Goal: Task Accomplishment & Management: Use online tool/utility

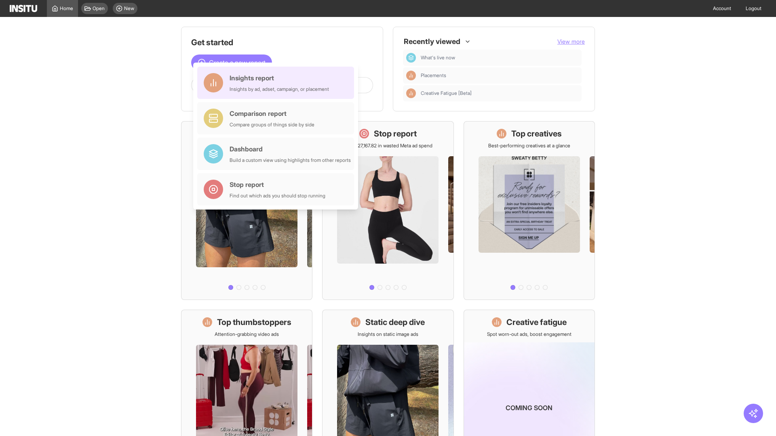
click at [278, 83] on div "Insights report Insights by ad, adset, campaign, or placement" at bounding box center [278, 82] width 99 height 19
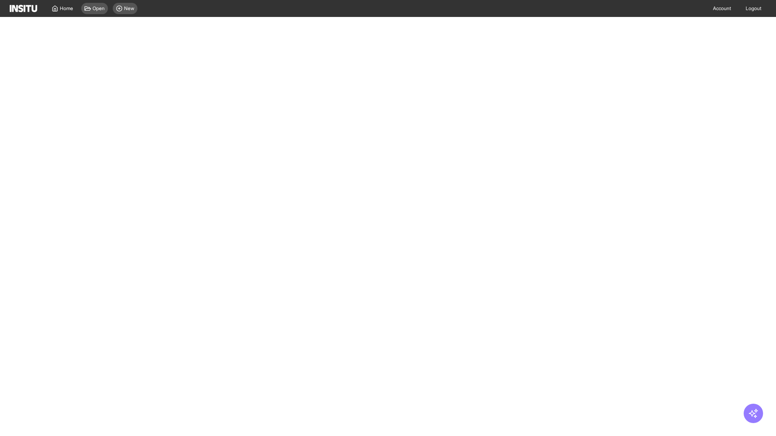
select select "**"
